Goal: Task Accomplishment & Management: Manage account settings

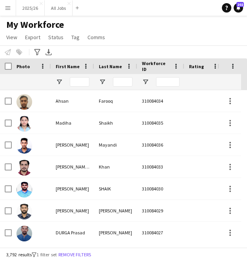
drag, startPoint x: 91, startPoint y: 82, endPoint x: 81, endPoint y: 82, distance: 9.4
click at [81, 82] on input "First Name Filter Input" at bounding box center [80, 81] width 20 height 9
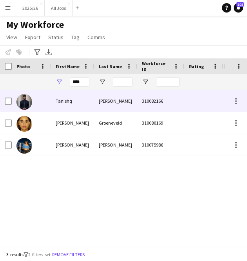
type input "****"
click at [83, 98] on div "Tanishq" at bounding box center [72, 101] width 43 height 22
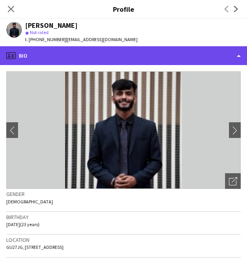
click at [184, 62] on div "profile Bio" at bounding box center [123, 55] width 247 height 19
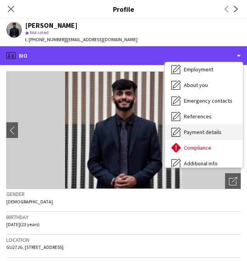
scroll to position [89, 0]
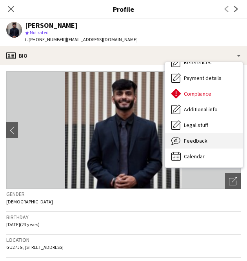
click at [204, 146] on div "Feedback Feedback" at bounding box center [204, 141] width 78 height 16
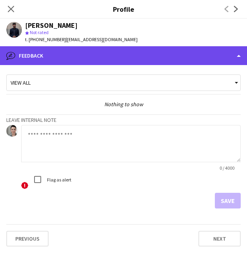
click at [192, 54] on div "bubble-pencil Feedback" at bounding box center [123, 55] width 247 height 19
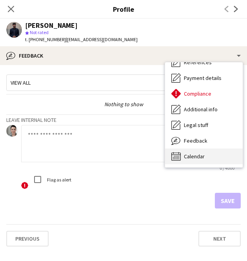
click at [211, 160] on div "Calendar Calendar" at bounding box center [204, 156] width 78 height 16
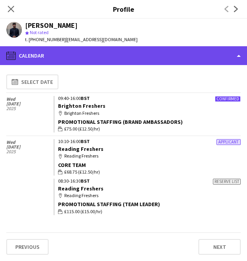
click at [165, 58] on div "calendar-full Calendar" at bounding box center [123, 55] width 247 height 19
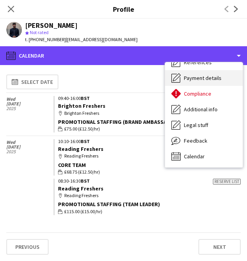
scroll to position [0, 0]
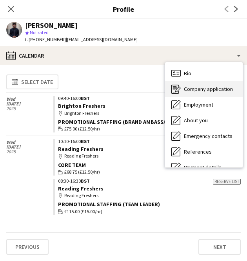
click at [192, 91] on span "Company application" at bounding box center [208, 88] width 49 height 7
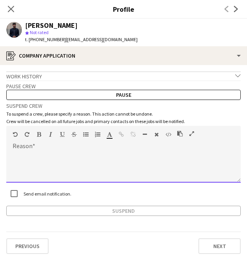
click at [90, 153] on div at bounding box center [123, 166] width 234 height 31
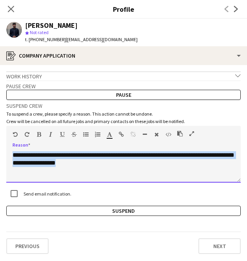
drag, startPoint x: 128, startPoint y: 163, endPoint x: -2, endPoint y: 145, distance: 131.3
click at [0, 145] on html "Menu Boards Boards Boards All jobs Status Workforce Workforce My Workforce Recr…" at bounding box center [123, 130] width 247 height 261
copy div "**********"
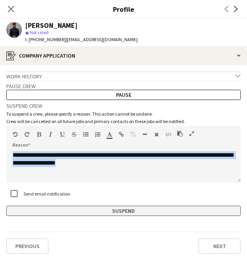
click at [108, 210] on button "Suspend" at bounding box center [123, 211] width 234 height 10
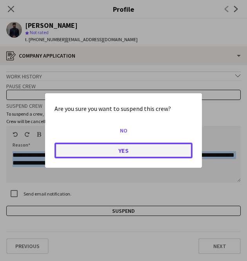
click at [153, 149] on button "Yes" at bounding box center [123, 151] width 138 height 16
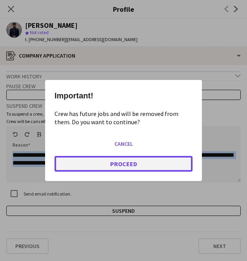
click at [124, 164] on button "Proceed" at bounding box center [123, 164] width 138 height 16
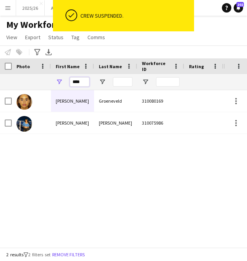
click at [76, 83] on input "****" at bounding box center [80, 81] width 20 height 9
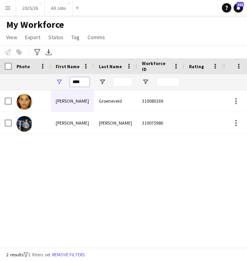
click at [76, 83] on input "****" at bounding box center [80, 81] width 20 height 9
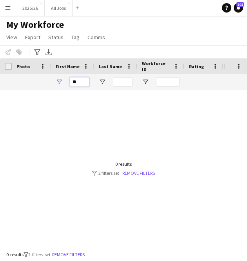
click at [76, 83] on input "**" at bounding box center [80, 81] width 20 height 9
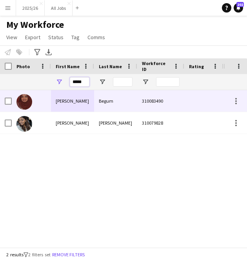
type input "*****"
click at [103, 105] on div "Begum" at bounding box center [115, 101] width 43 height 22
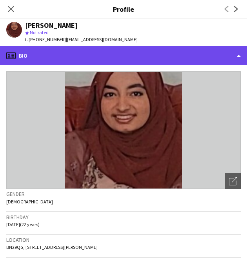
click at [168, 62] on div "profile Bio" at bounding box center [123, 55] width 247 height 19
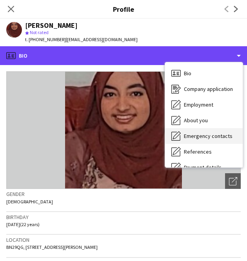
scroll to position [89, 0]
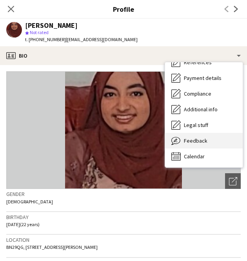
click at [196, 144] on span "Feedback" at bounding box center [195, 140] width 23 height 7
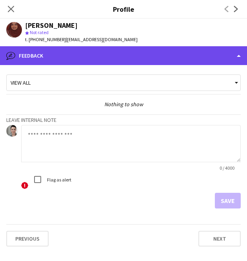
click at [125, 60] on div "bubble-pencil Feedback" at bounding box center [123, 55] width 247 height 19
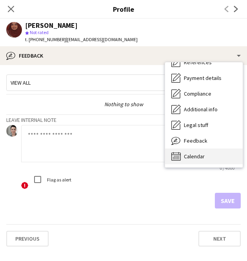
click at [202, 163] on div "Calendar Calendar" at bounding box center [204, 156] width 78 height 16
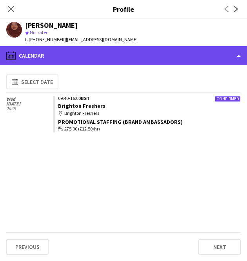
click at [125, 56] on div "calendar-full Calendar" at bounding box center [123, 55] width 247 height 19
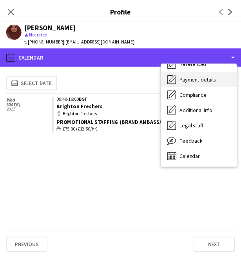
scroll to position [0, 0]
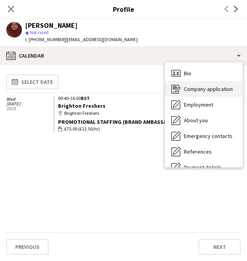
click at [202, 90] on span "Company application" at bounding box center [208, 88] width 49 height 7
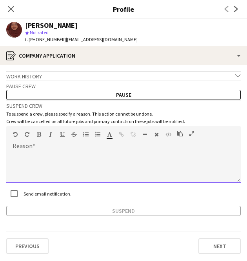
click at [103, 160] on div at bounding box center [123, 166] width 234 height 31
paste div
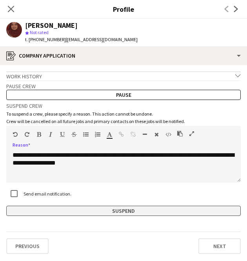
click at [131, 208] on button "Suspend" at bounding box center [123, 211] width 234 height 10
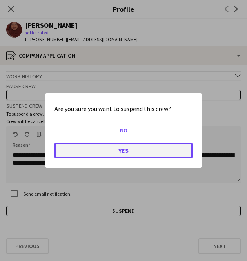
click at [134, 151] on button "Yes" at bounding box center [123, 151] width 138 height 16
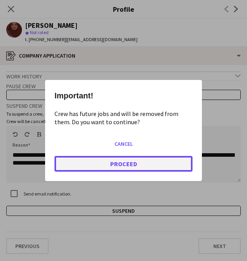
click at [139, 164] on button "Proceed" at bounding box center [123, 164] width 138 height 16
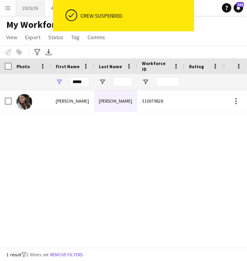
click at [31, 9] on button "2025/26 Close" at bounding box center [30, 7] width 29 height 15
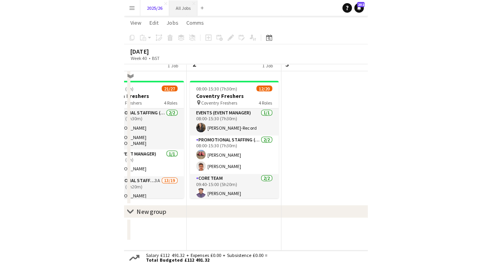
scroll to position [16, 0]
